Goal: Check status: Check status

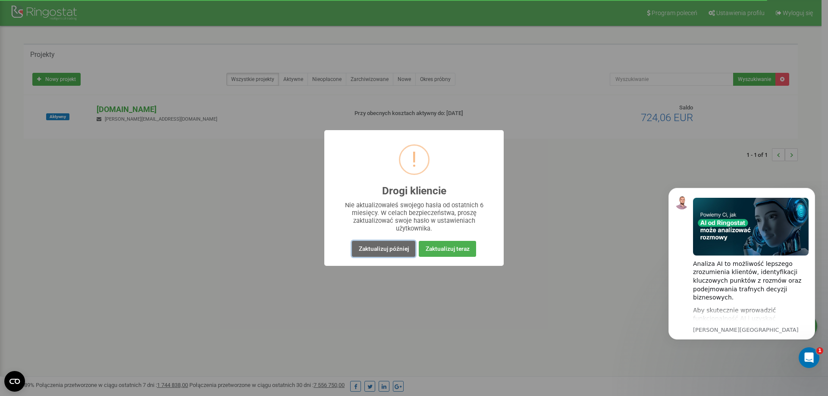
click at [377, 245] on button "Zaktualizuj później" at bounding box center [383, 249] width 63 height 16
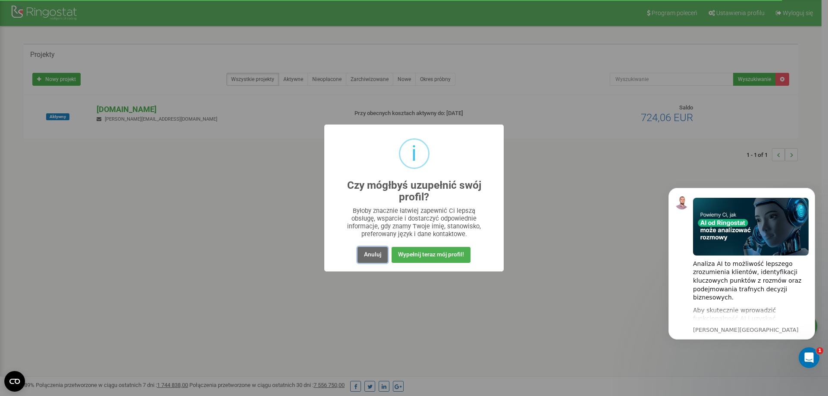
click at [371, 258] on button "Anuluj" at bounding box center [373, 255] width 30 height 16
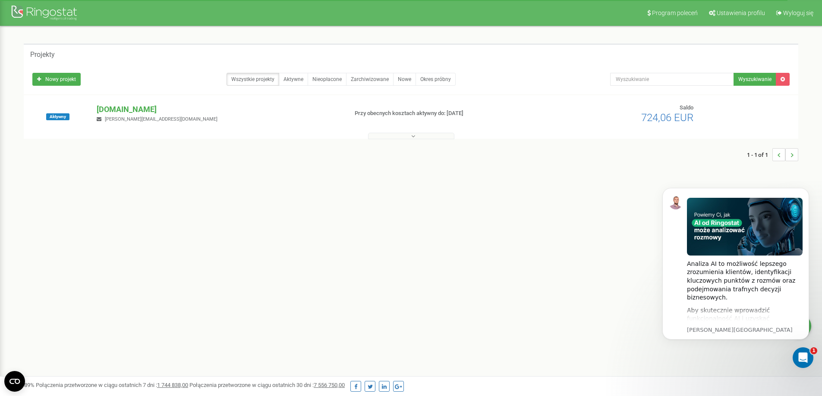
click at [515, 203] on div "Program poleceń Ustawienia profilu Wyloguj się Projekty Nowy projekt Wszystkie …" at bounding box center [411, 259] width 822 height 518
click at [128, 106] on p "[DOMAIN_NAME]" at bounding box center [219, 109] width 244 height 11
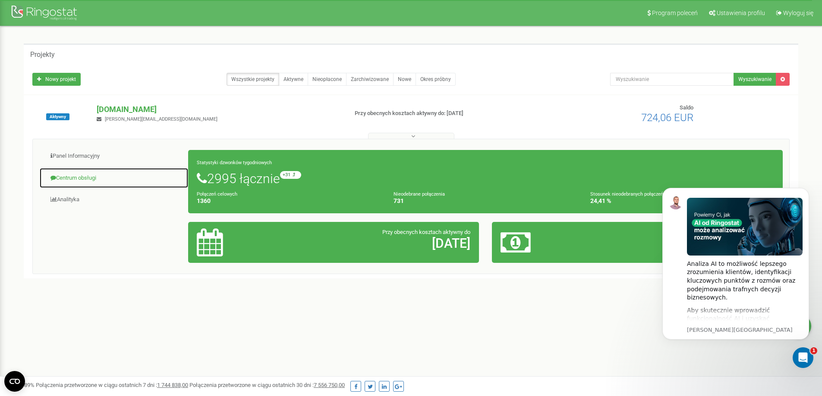
click at [78, 182] on link "Centrum obsługi" at bounding box center [113, 178] width 149 height 21
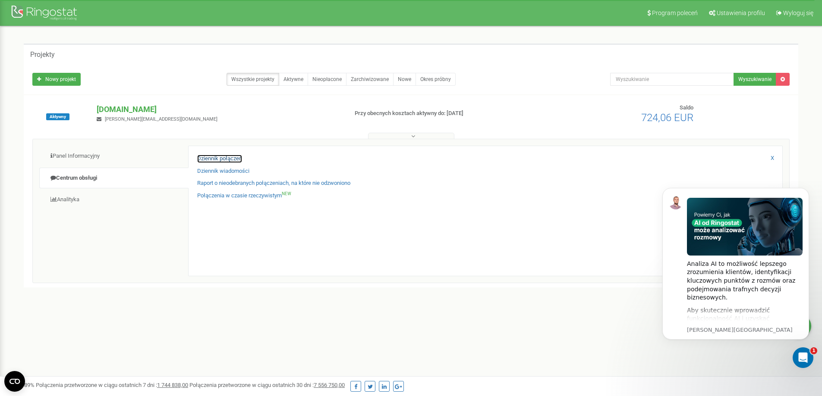
click at [219, 155] on link "Dziennik połączeń" at bounding box center [219, 159] width 45 height 8
click at [806, 191] on icon "Dismiss notification" at bounding box center [806, 190] width 3 height 3
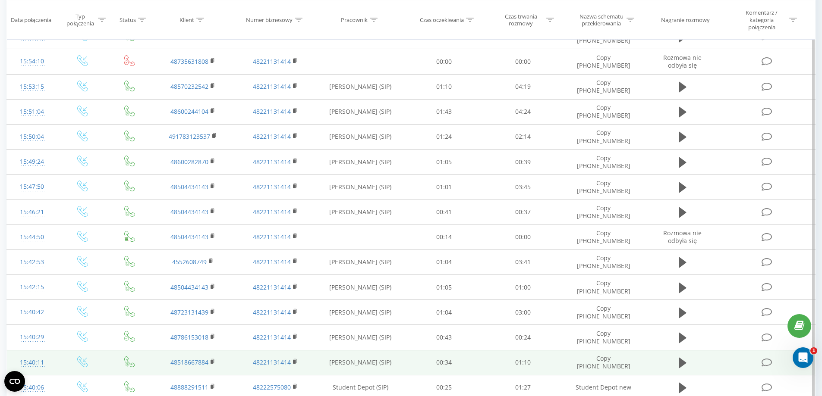
scroll to position [431, 0]
